Goal: Task Accomplishment & Management: Use online tool/utility

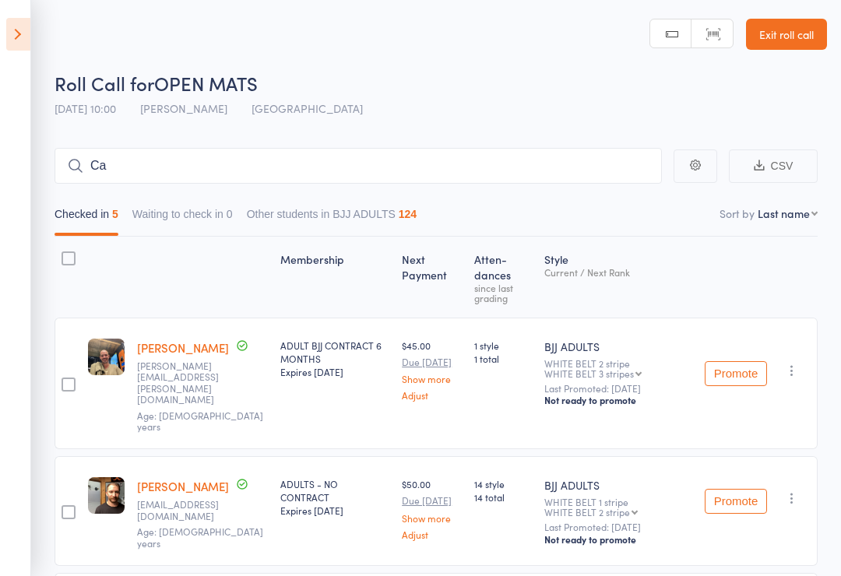
type input "Cai"
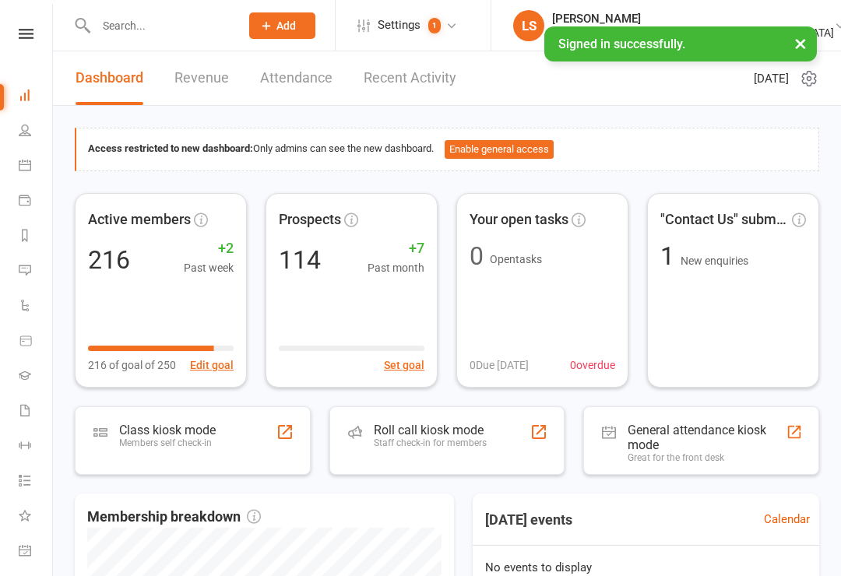
click at [12, 37] on link at bounding box center [25, 34] width 55 height 10
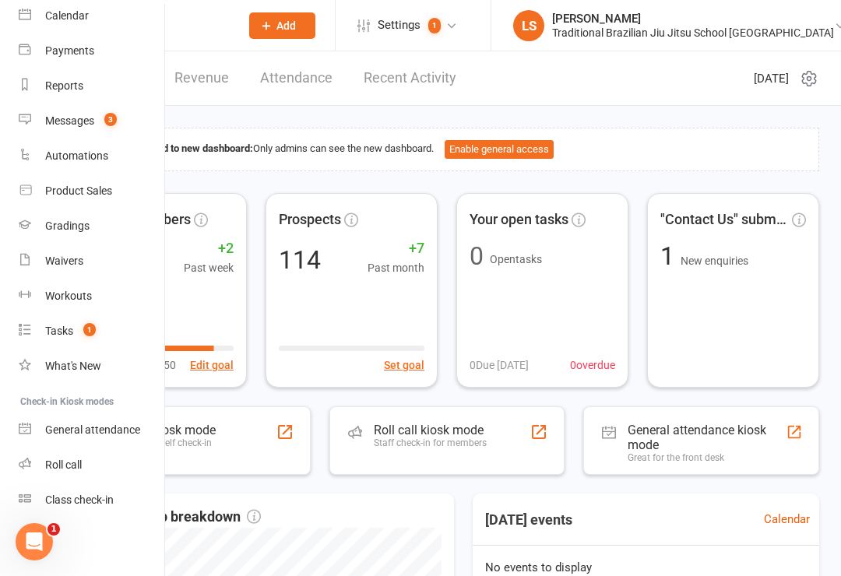
scroll to position [138, 0]
click at [79, 430] on div "General attendance" at bounding box center [92, 430] width 95 height 12
click at [96, 498] on div "Class check-in" at bounding box center [79, 500] width 69 height 12
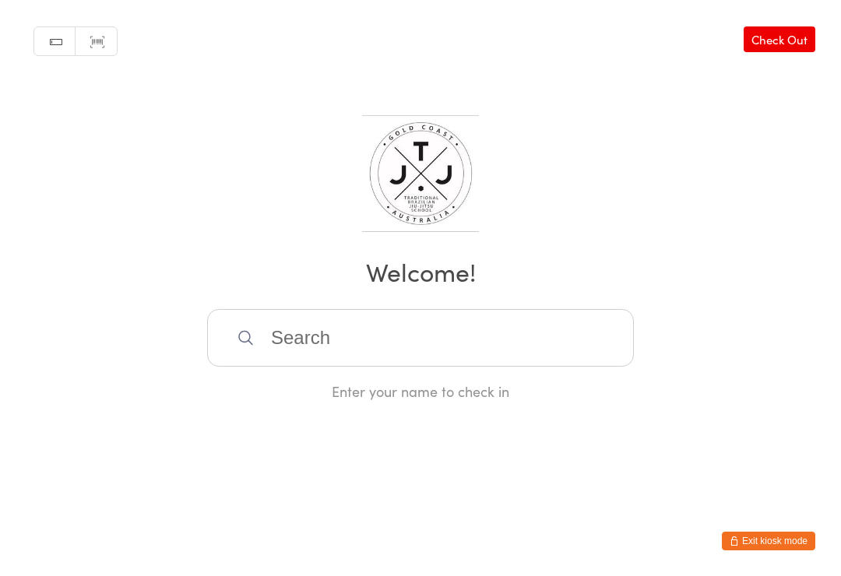
click at [312, 354] on input "search" at bounding box center [420, 338] width 427 height 58
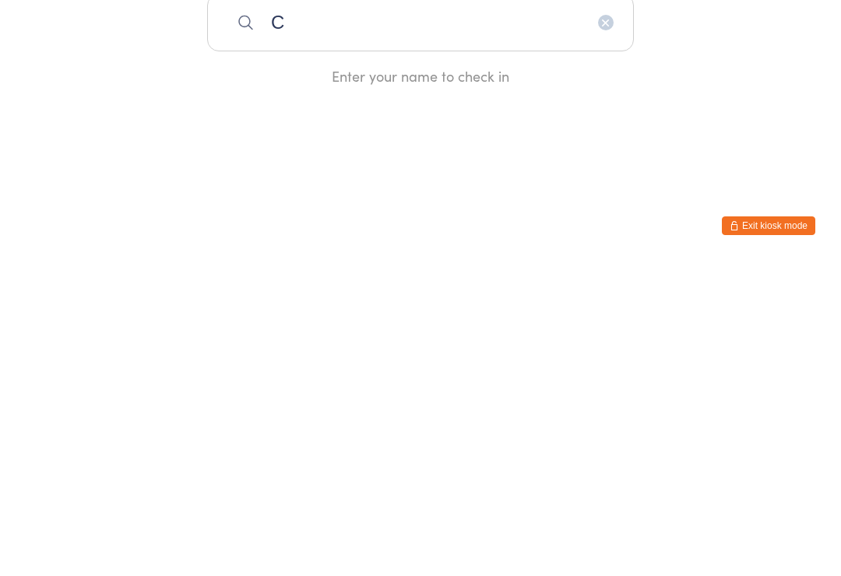
type input "Ca"
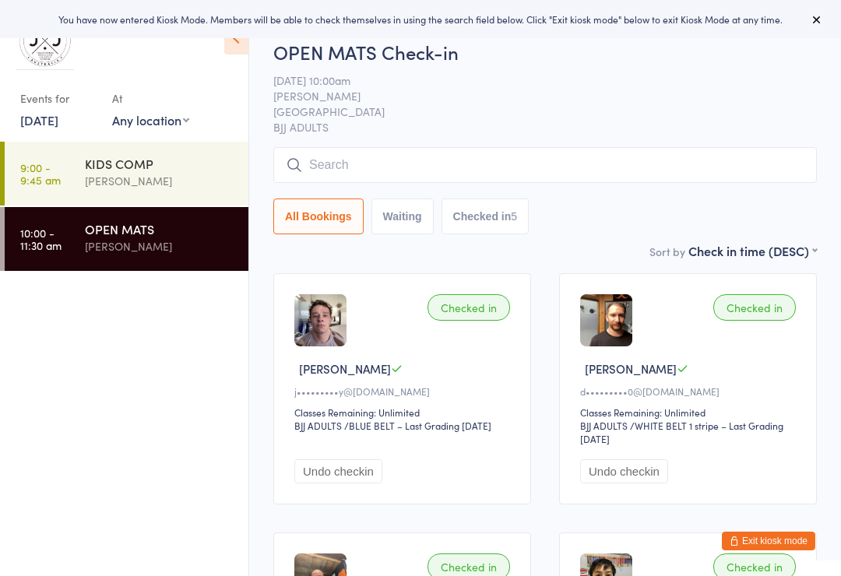
click at [365, 161] on input "search" at bounding box center [545, 165] width 544 height 36
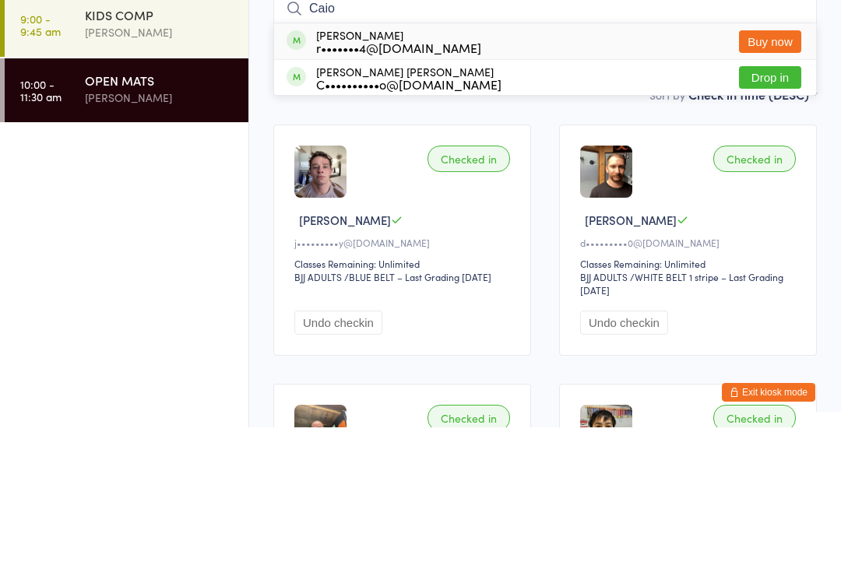
type input "Caio"
click at [759, 215] on button "Drop in" at bounding box center [770, 226] width 62 height 23
